Goal: Transaction & Acquisition: Purchase product/service

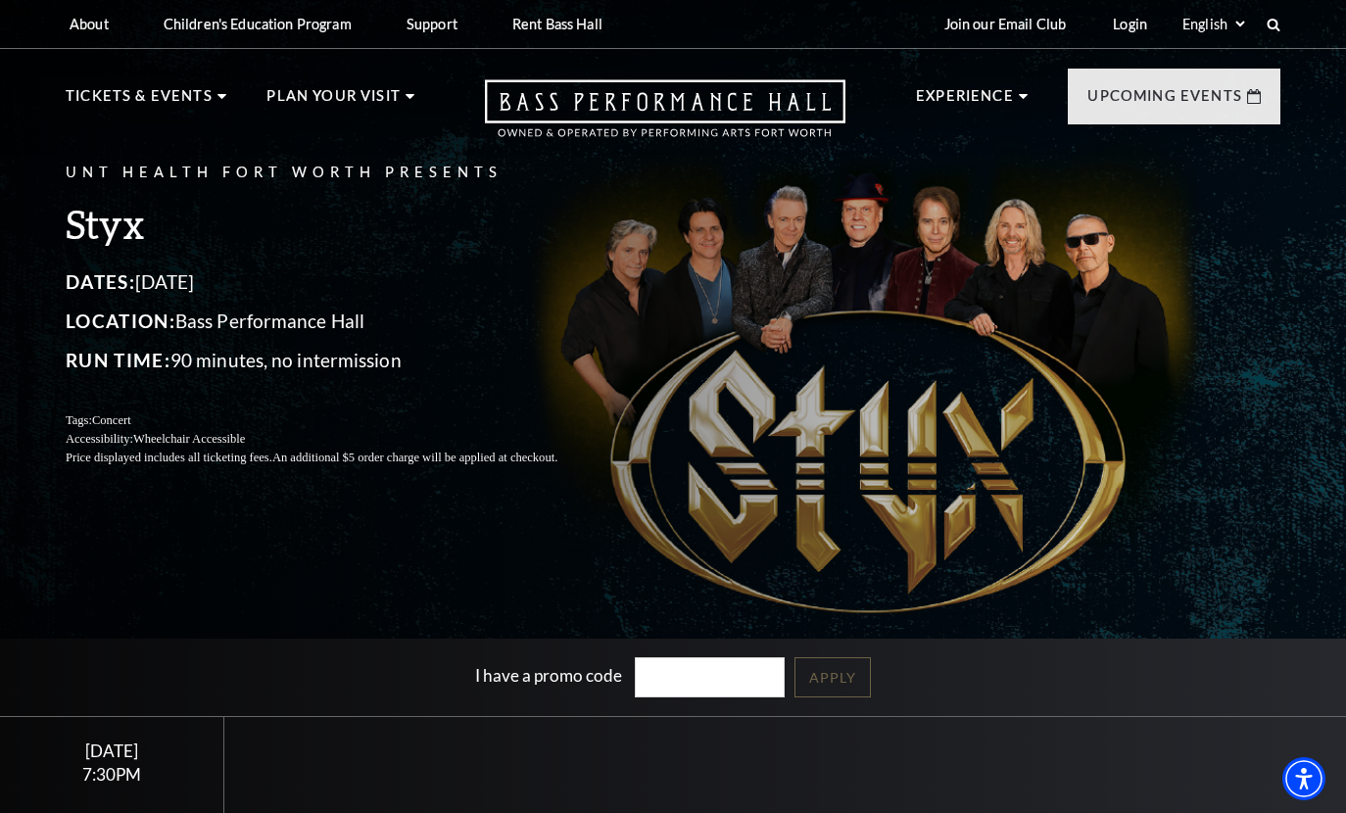
scroll to position [196, 0]
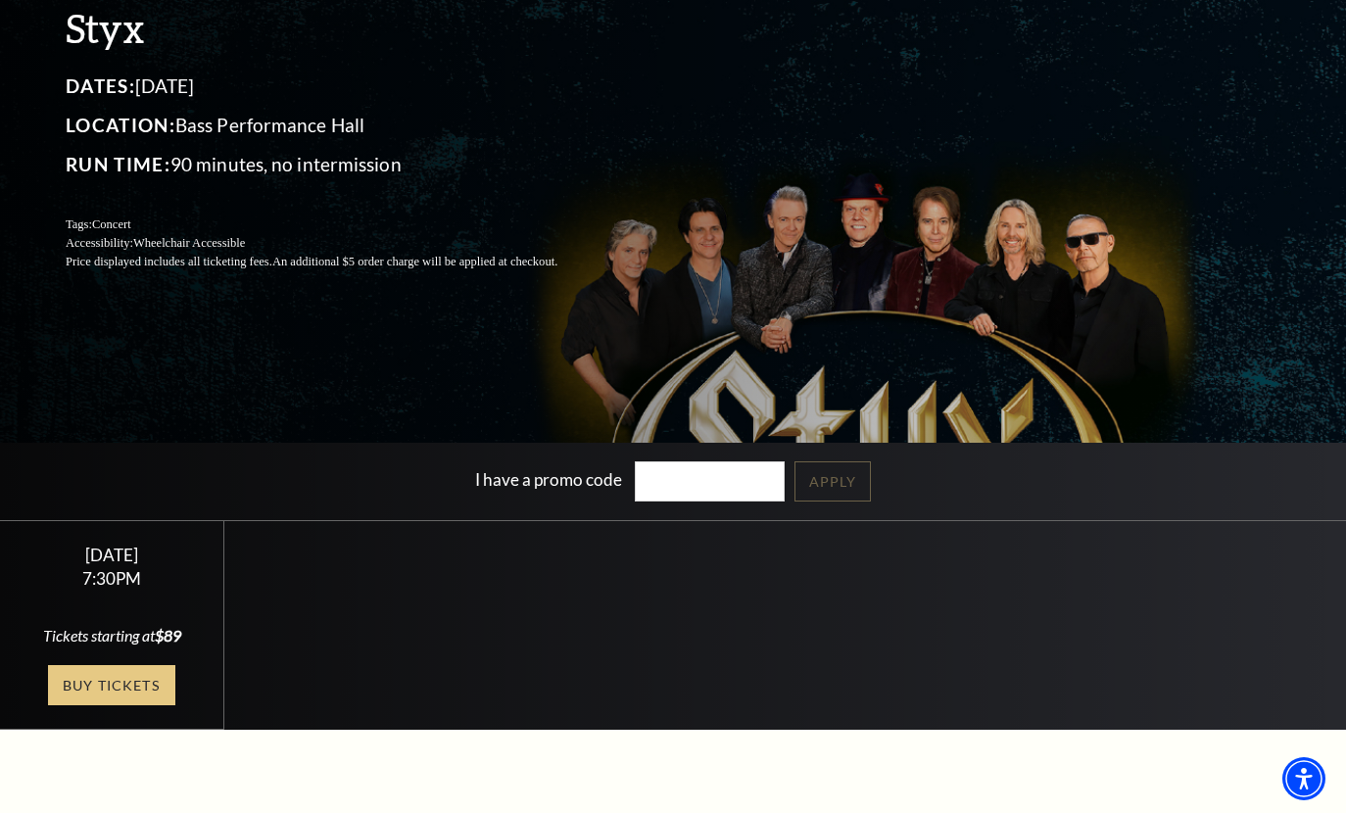
click at [114, 686] on link "Buy Tickets" at bounding box center [111, 685] width 127 height 40
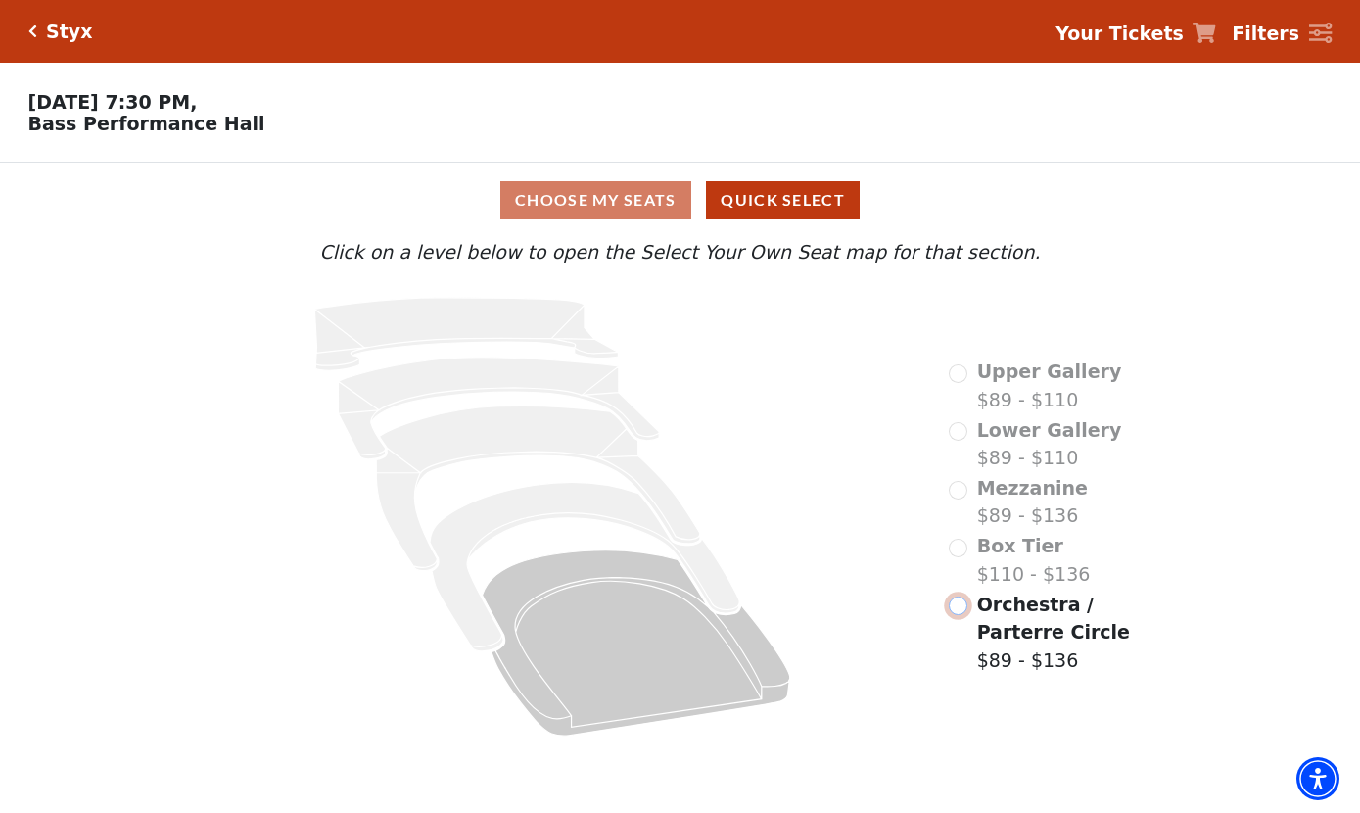
click at [962, 615] on input "Orchestra / Parterre Circle$89 - $136\a" at bounding box center [958, 605] width 19 height 19
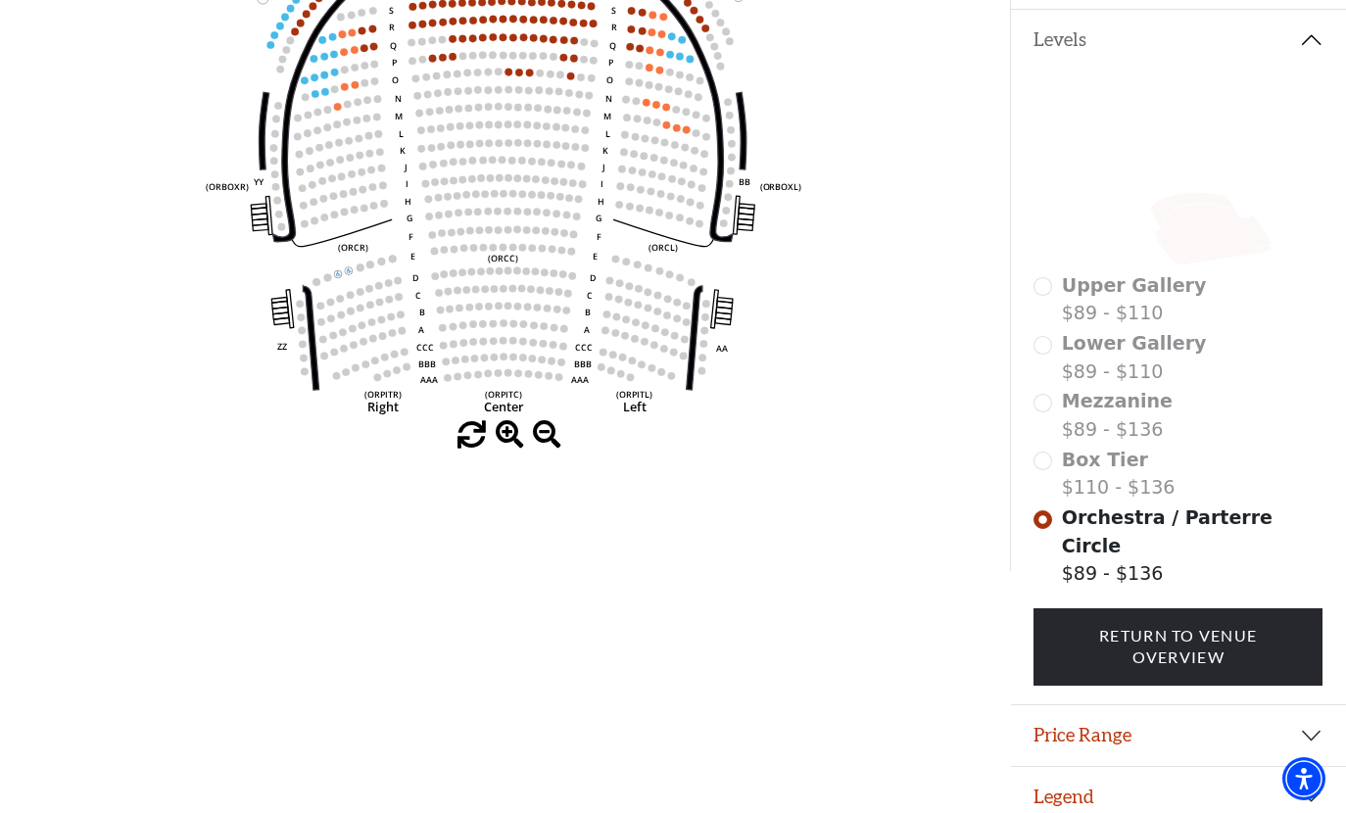
scroll to position [13, 0]
